Goal: Contribute content

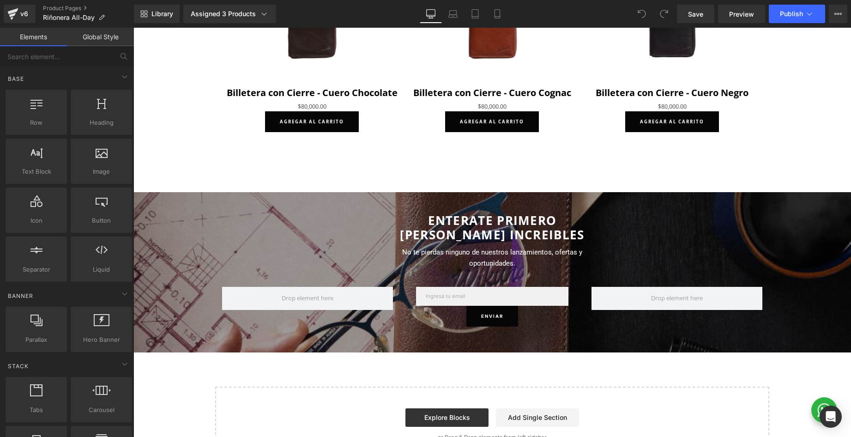
scroll to position [1504, 0]
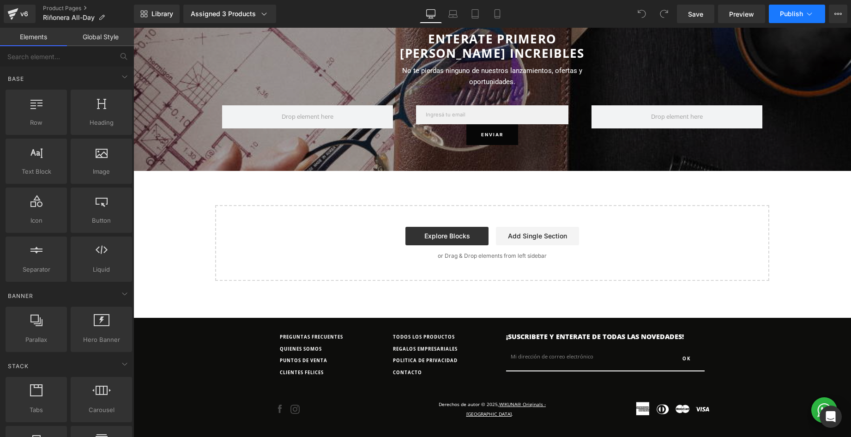
click at [797, 17] on span "Publish" at bounding box center [790, 13] width 23 height 7
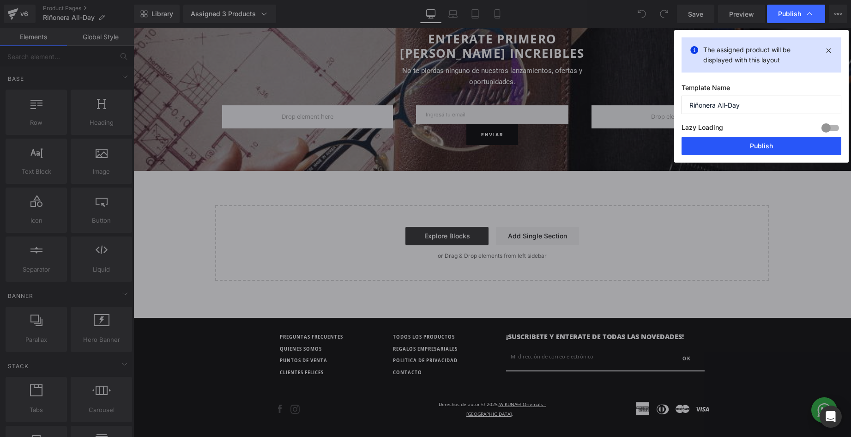
click at [773, 148] on button "Publish" at bounding box center [761, 146] width 160 height 18
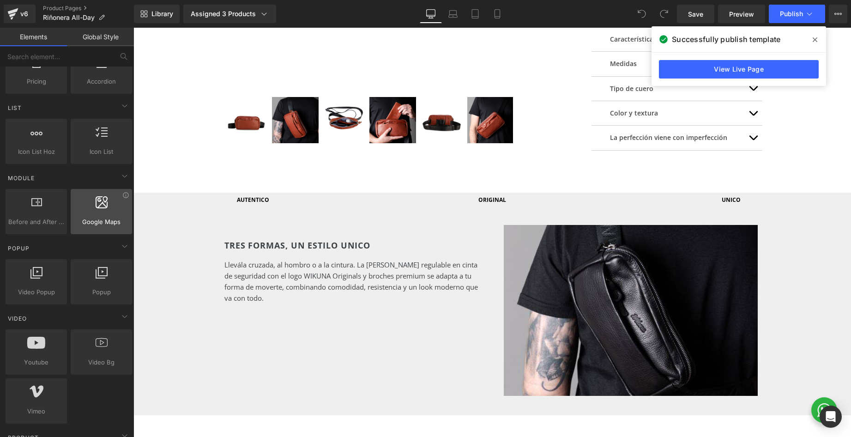
scroll to position [377, 0]
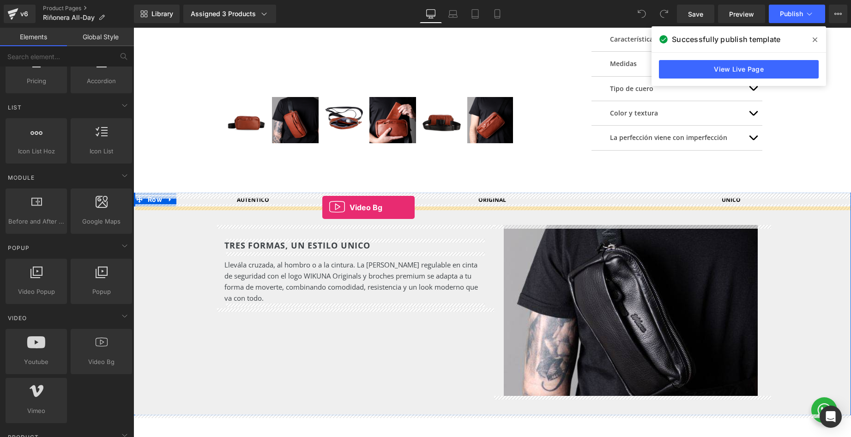
drag, startPoint x: 135, startPoint y: 331, endPoint x: 322, endPoint y: 207, distance: 224.8
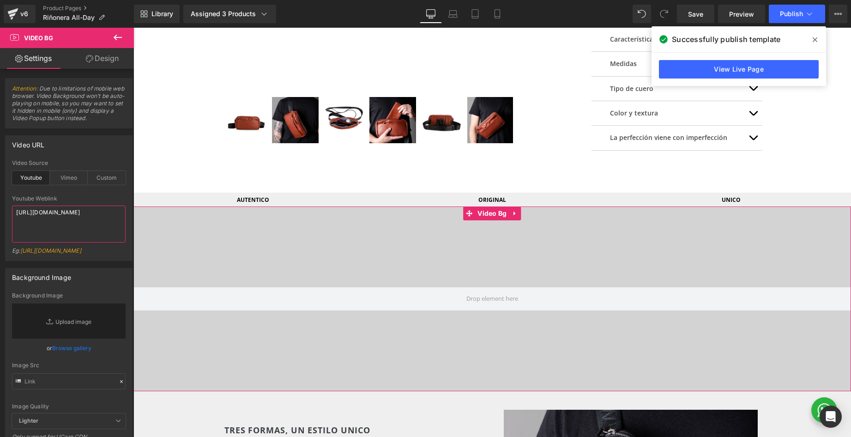
click at [52, 221] on textarea "[URL][DOMAIN_NAME]" at bounding box center [69, 223] width 114 height 37
paste textarea "[DOMAIN_NAME][URL]"
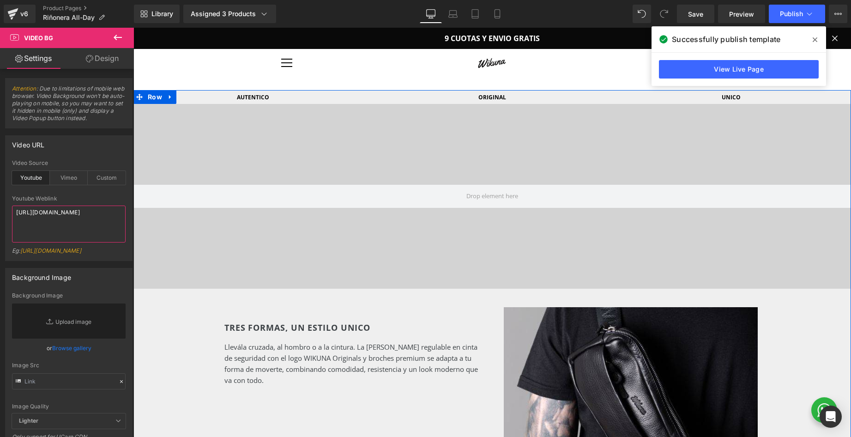
scroll to position [438, 0]
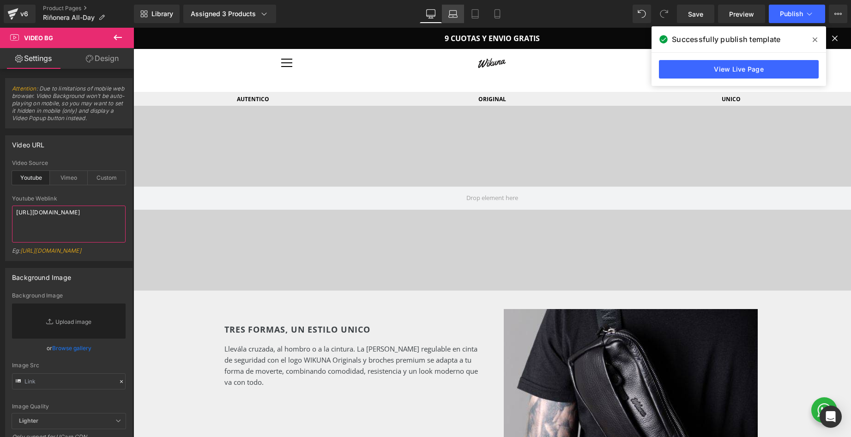
type textarea "[URL][DOMAIN_NAME]"
click at [453, 20] on link "Laptop" at bounding box center [453, 14] width 22 height 18
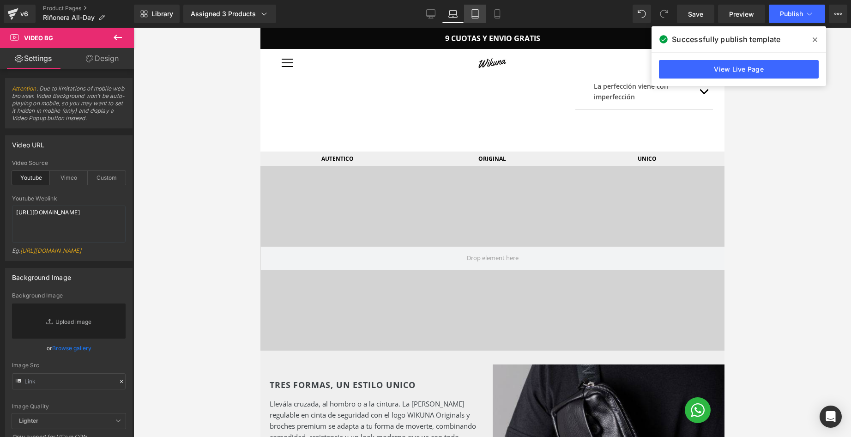
click at [475, 14] on icon at bounding box center [474, 13] width 9 height 9
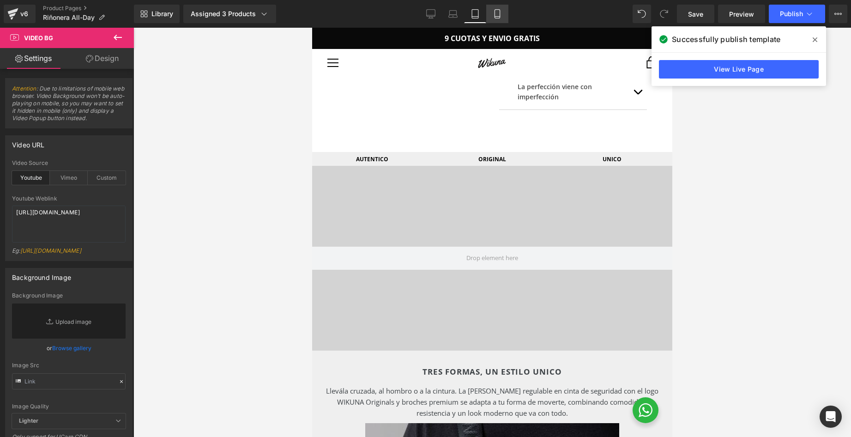
click at [494, 15] on icon at bounding box center [496, 13] width 9 height 9
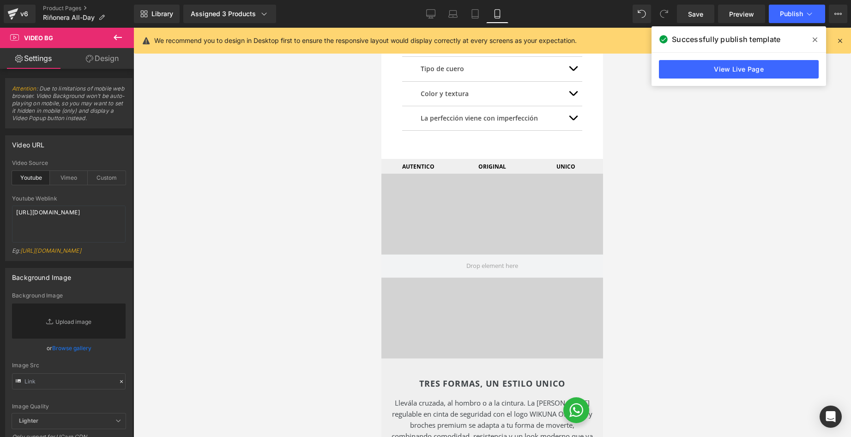
scroll to position [579, 0]
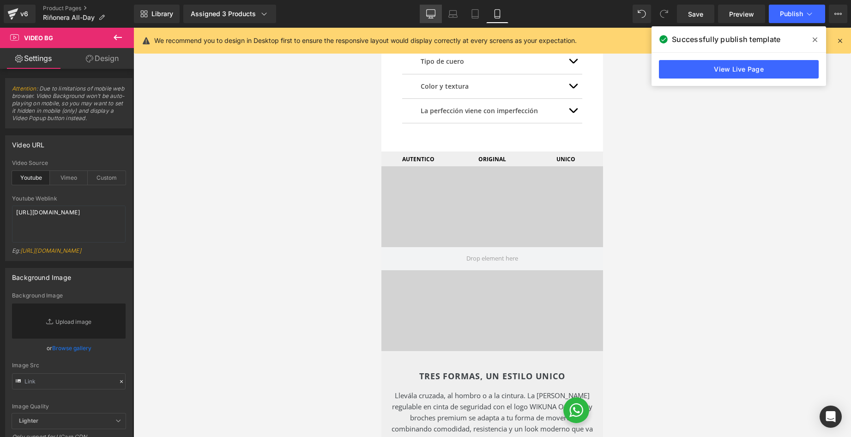
click at [431, 17] on icon at bounding box center [430, 13] width 9 height 9
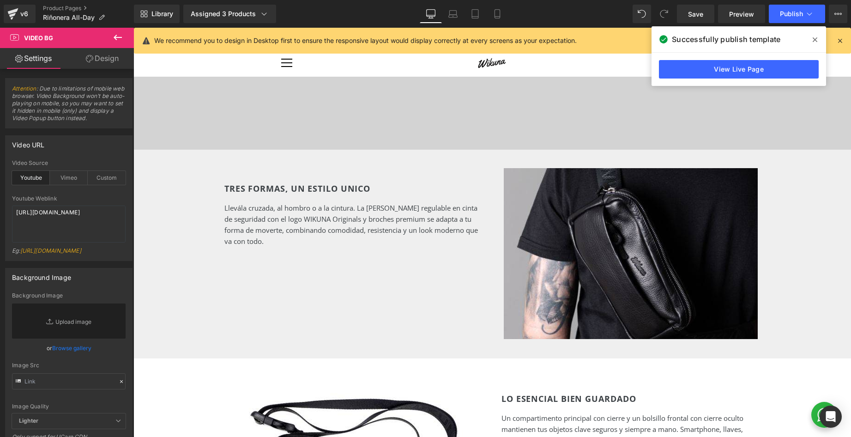
scroll to position [378, 0]
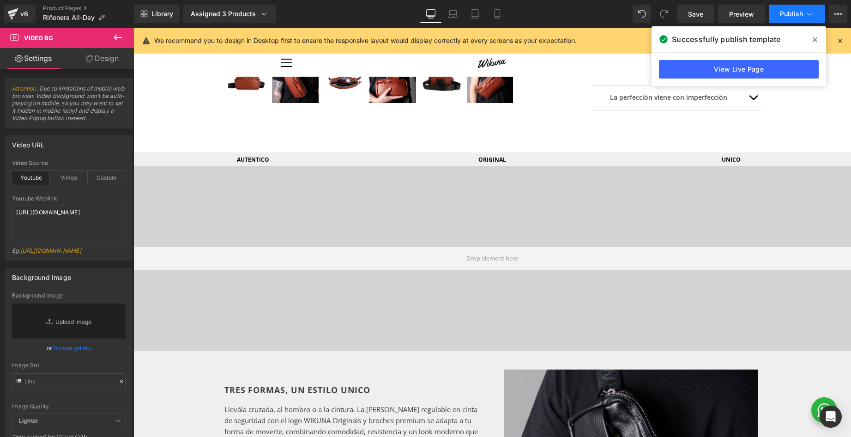
click at [796, 14] on span "Publish" at bounding box center [790, 13] width 23 height 7
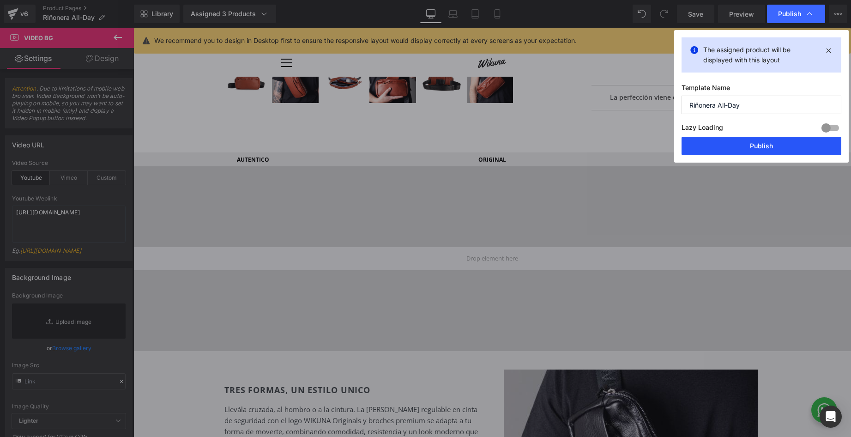
click at [740, 143] on button "Publish" at bounding box center [761, 146] width 160 height 18
